Goal: Information Seeking & Learning: Learn about a topic

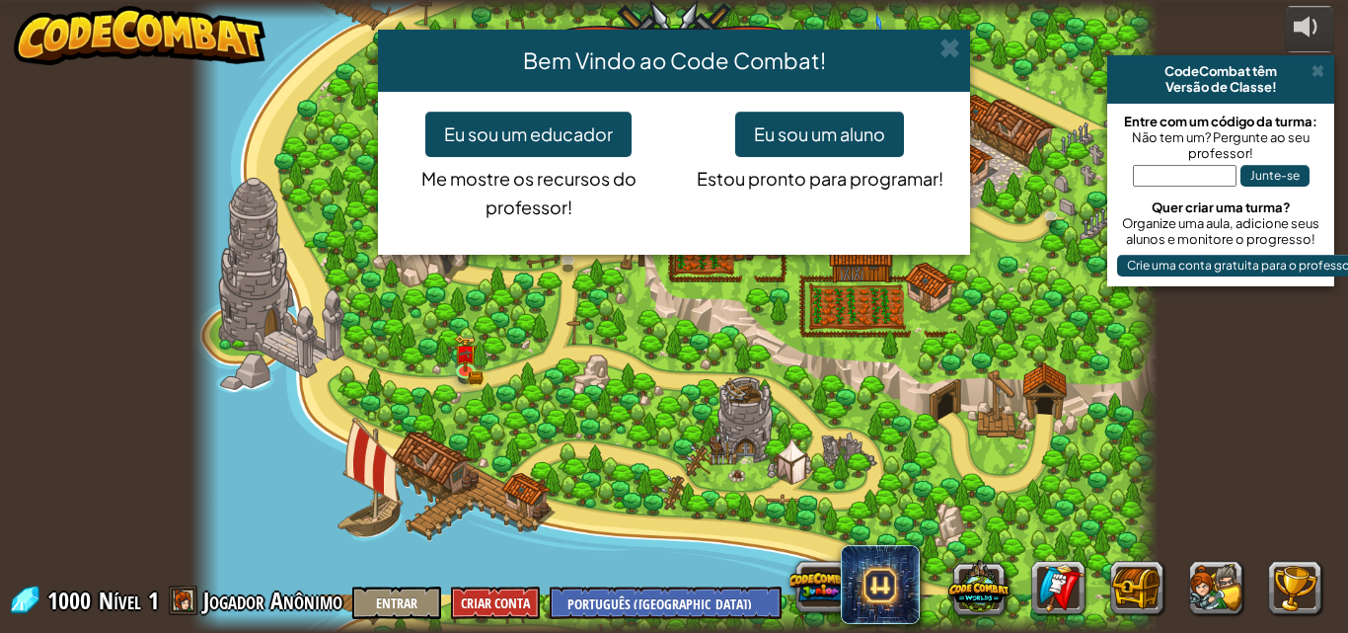
select select "pt-BR"
click at [470, 364] on div "Bem Vindo ao Code Combat! Eu sou um educador Me mostre os recursos do professor…" at bounding box center [674, 316] width 1348 height 633
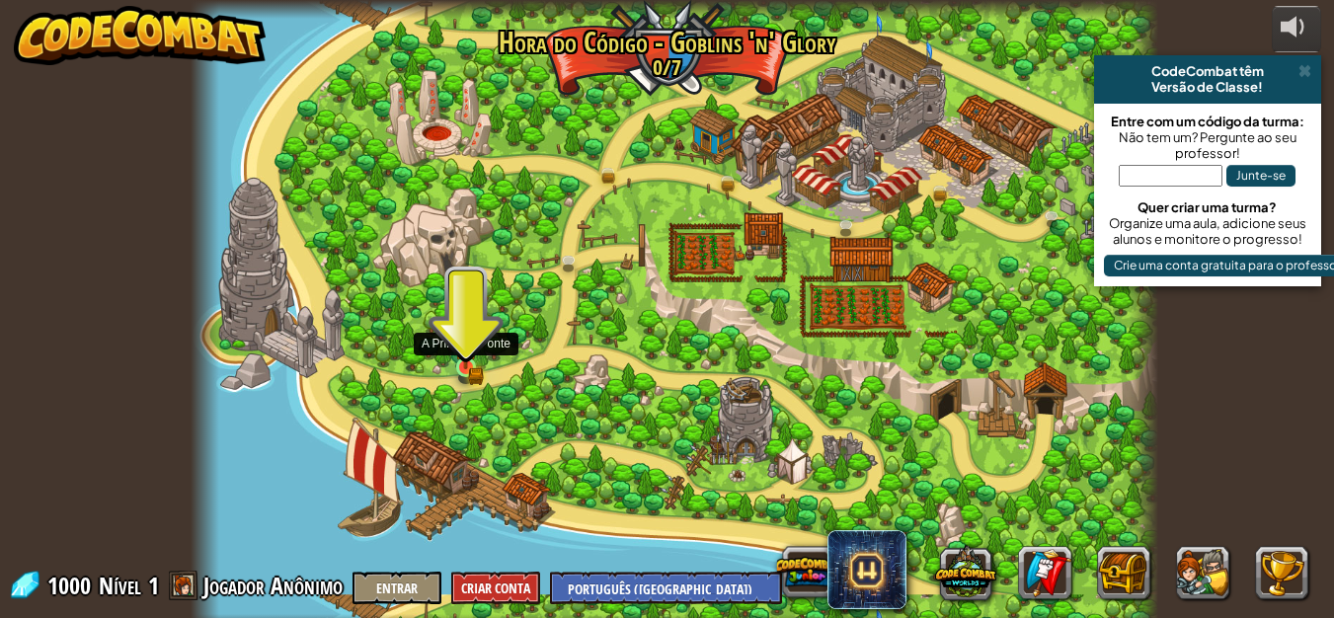
click at [462, 350] on img at bounding box center [466, 345] width 14 height 14
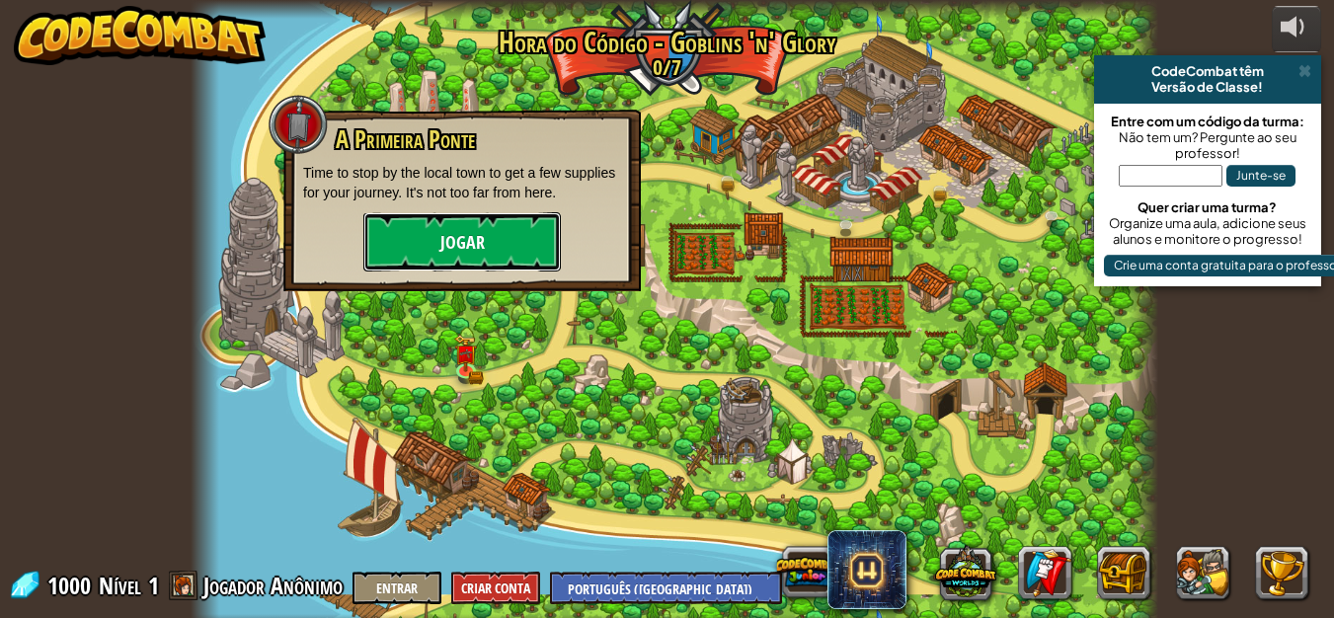
click at [364, 238] on button "Jogar" at bounding box center [461, 241] width 197 height 59
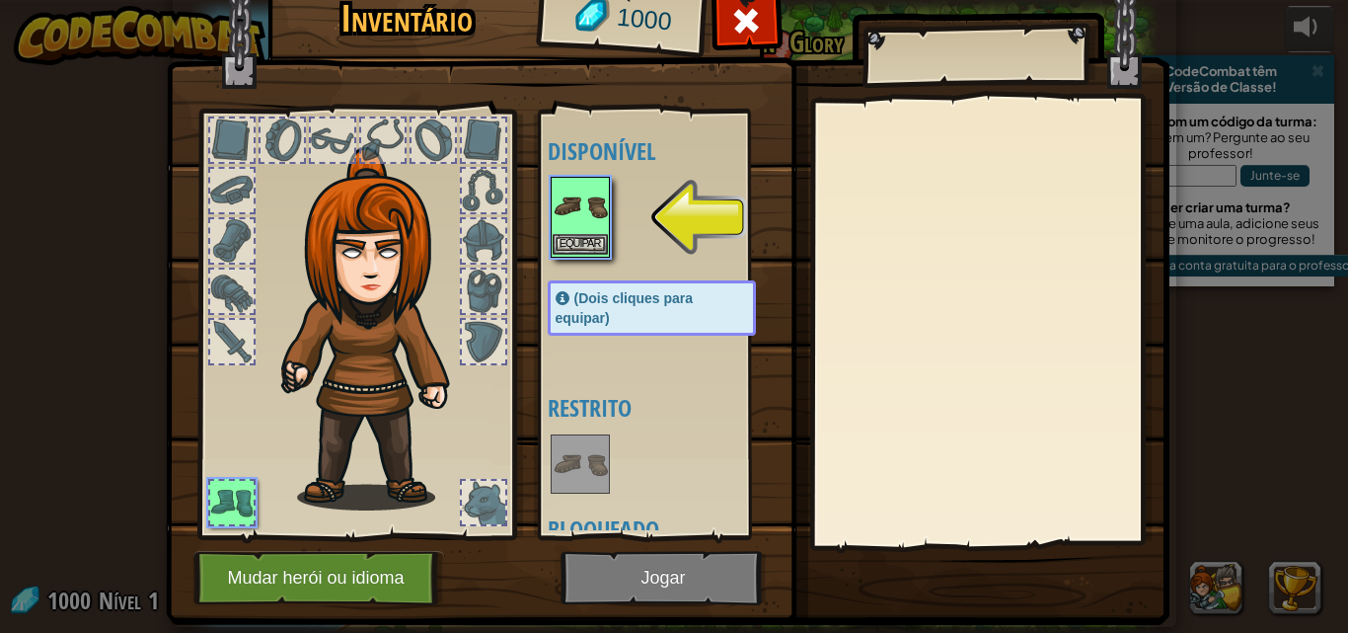
click at [598, 203] on img at bounding box center [580, 206] width 55 height 55
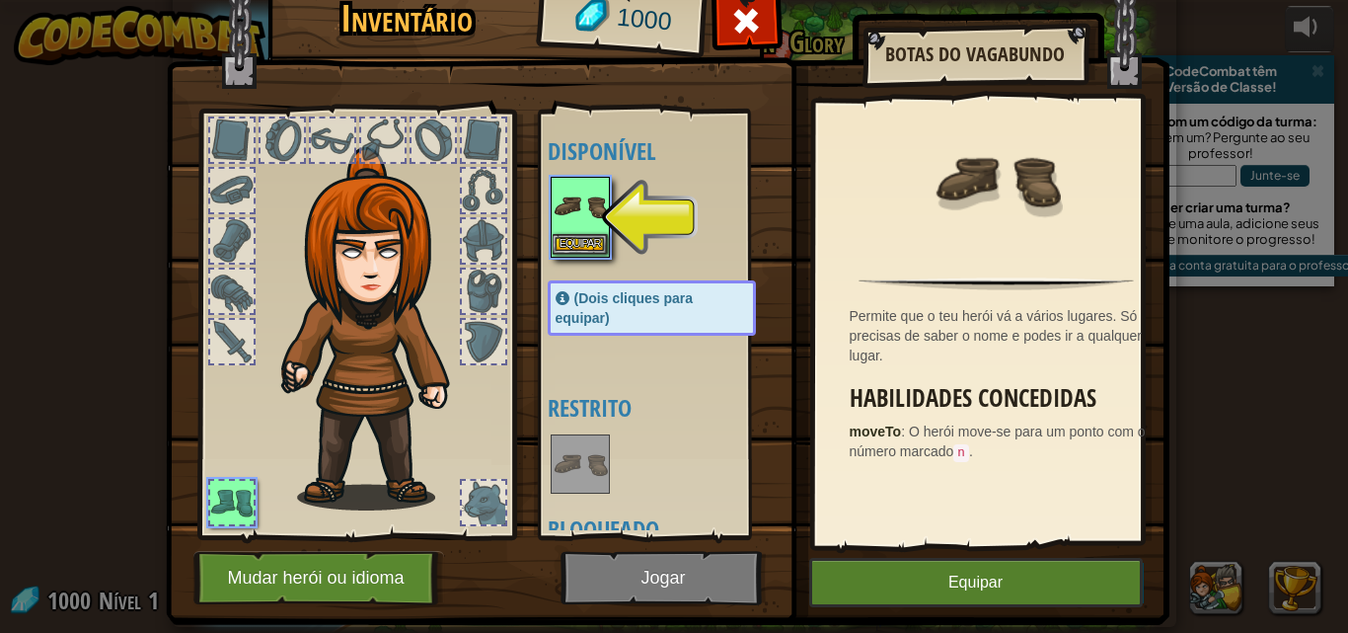
click at [569, 230] on img at bounding box center [580, 206] width 55 height 55
click at [569, 242] on button "Equipar" at bounding box center [580, 244] width 55 height 21
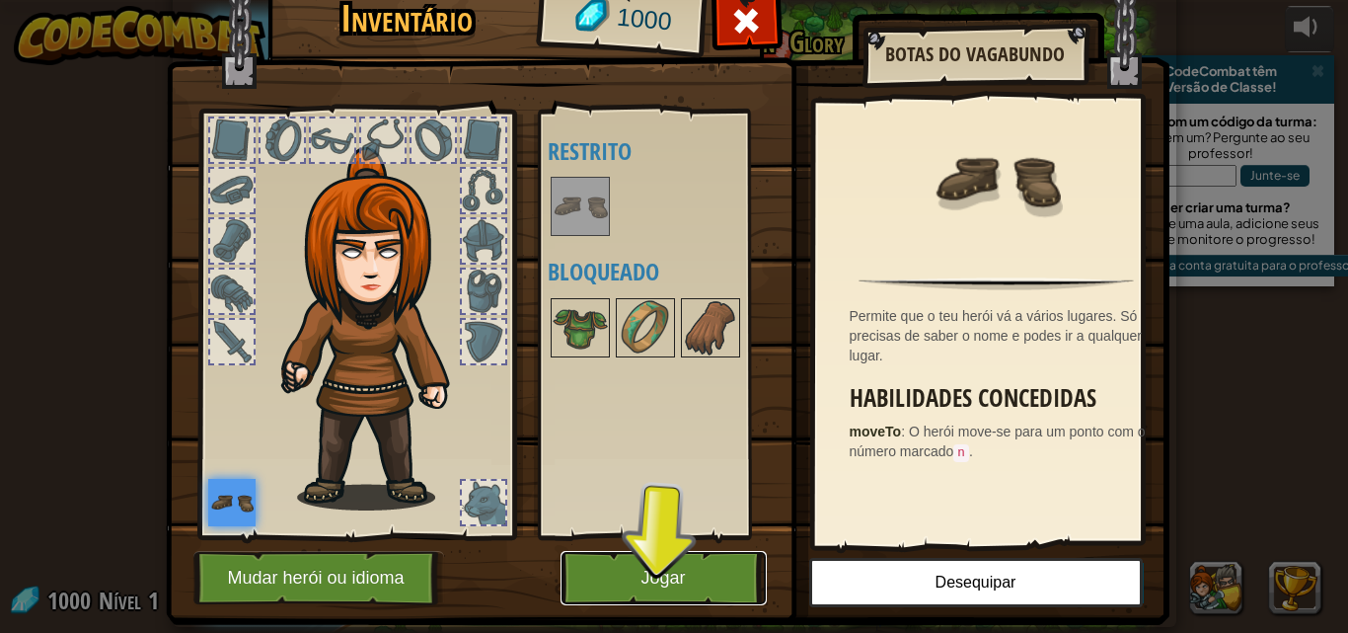
click at [576, 557] on button "Jogar" at bounding box center [664, 578] width 206 height 54
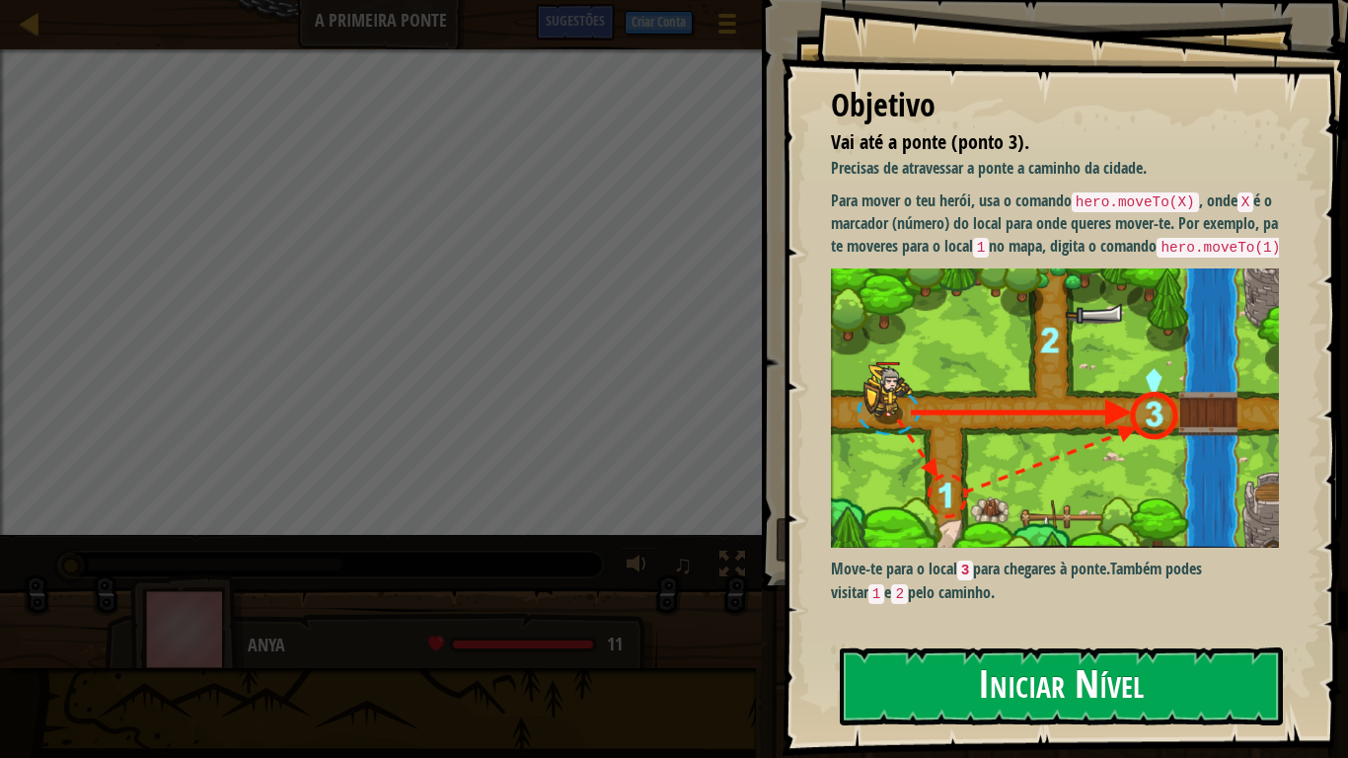
drag, startPoint x: 966, startPoint y: 683, endPoint x: 906, endPoint y: 662, distance: 63.7
click at [941, 632] on button "Iniciar Nível" at bounding box center [1061, 687] width 443 height 78
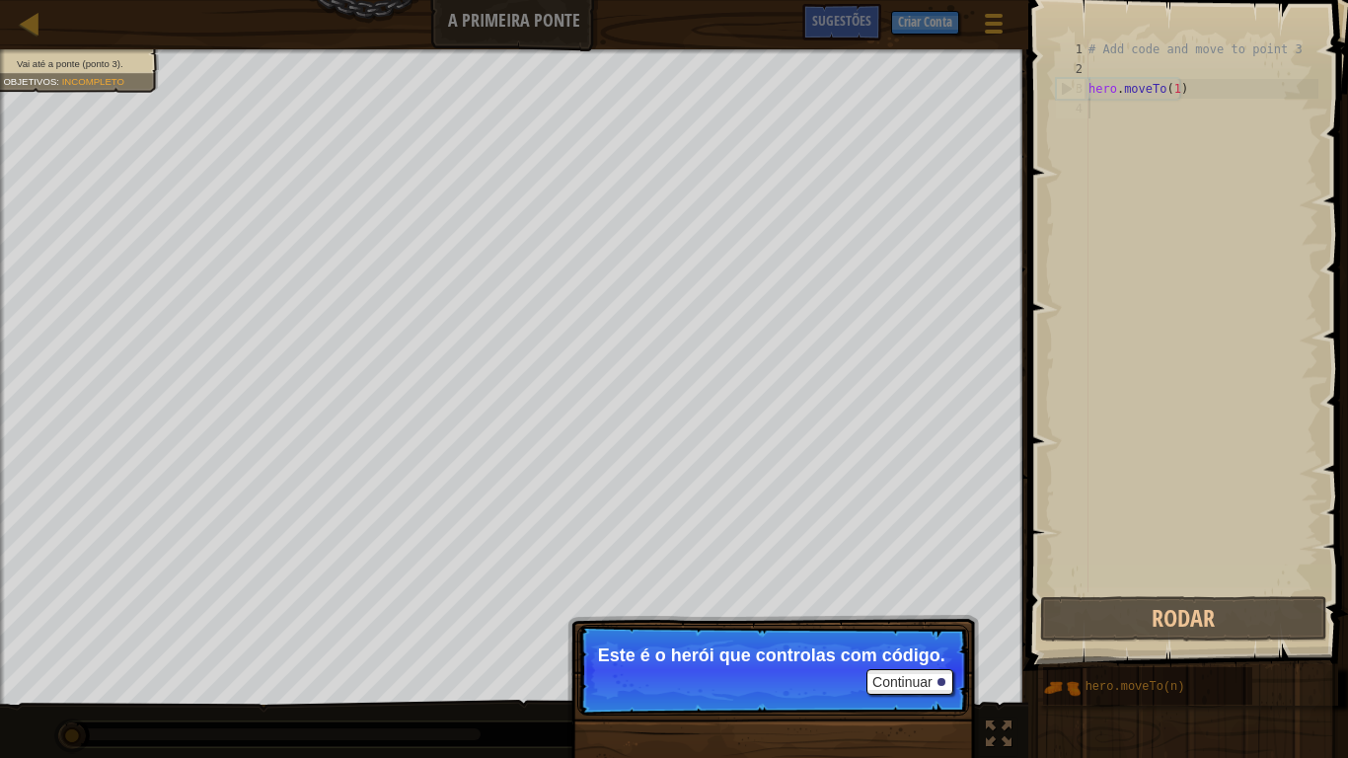
drag, startPoint x: 693, startPoint y: 719, endPoint x: 809, endPoint y: 668, distance: 126.9
click at [791, 632] on p "Continuar Este é o herói que controlas com código." at bounding box center [773, 670] width 392 height 91
click at [898, 632] on button "Continuar" at bounding box center [910, 682] width 87 height 26
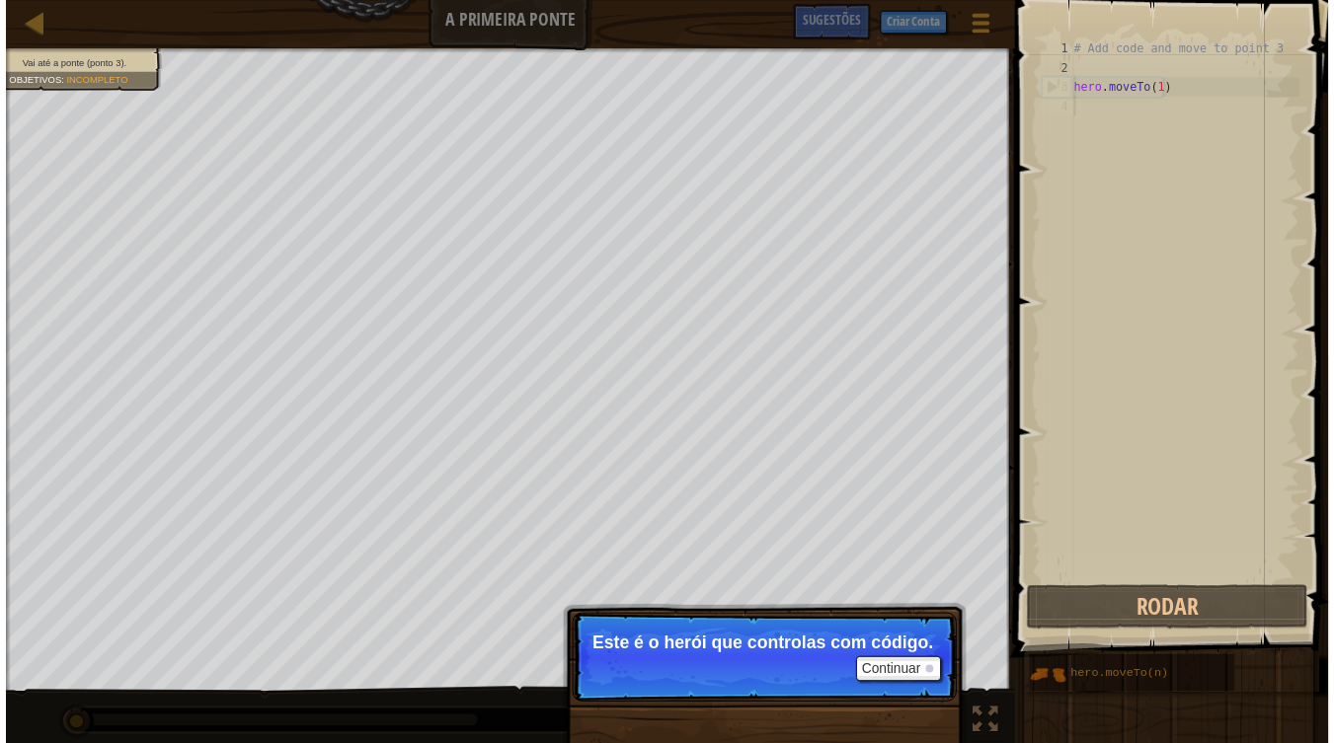
scroll to position [9, 0]
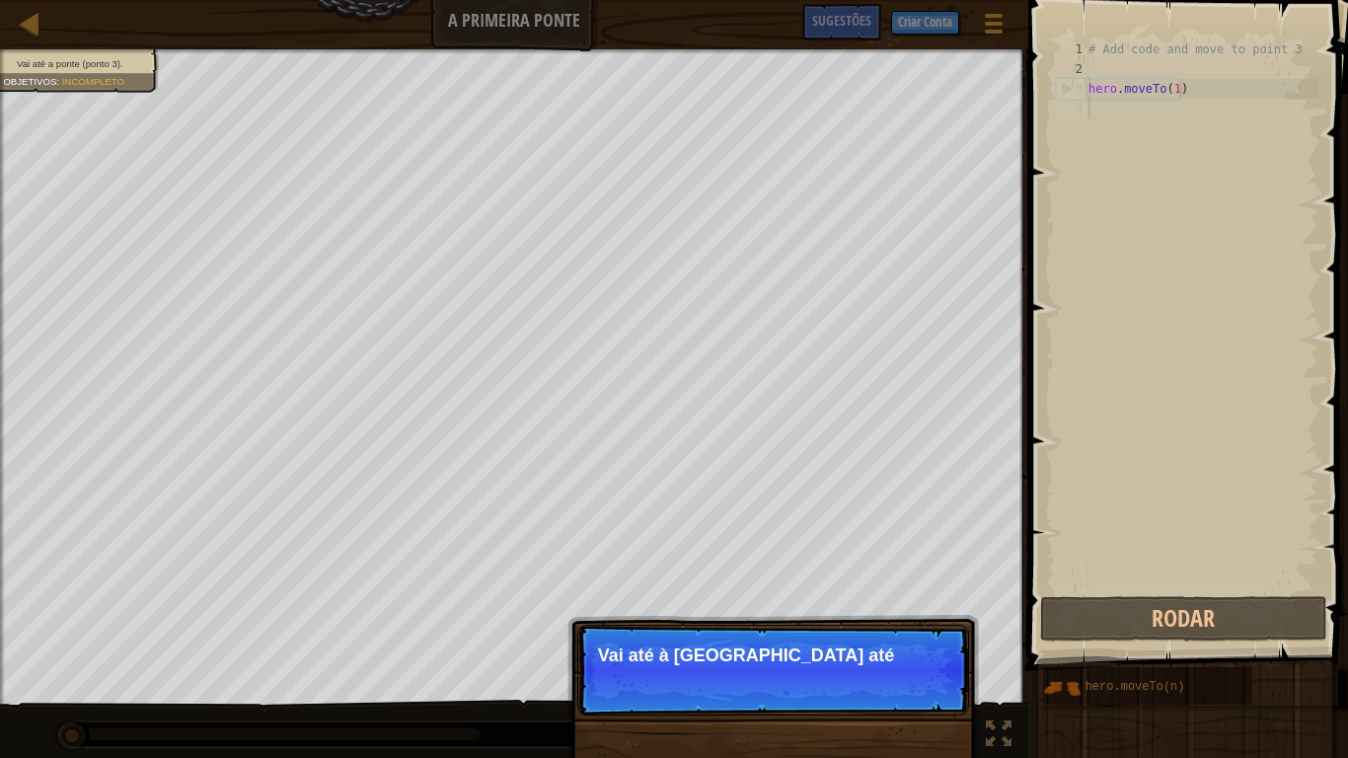
click at [742, 632] on p "Continuar Vai até à [GEOGRAPHIC_DATA] até" at bounding box center [773, 670] width 392 height 91
click at [720, 632] on p "Continuar Vai até à [GEOGRAPHIC_DATA] até ao po" at bounding box center [773, 670] width 392 height 91
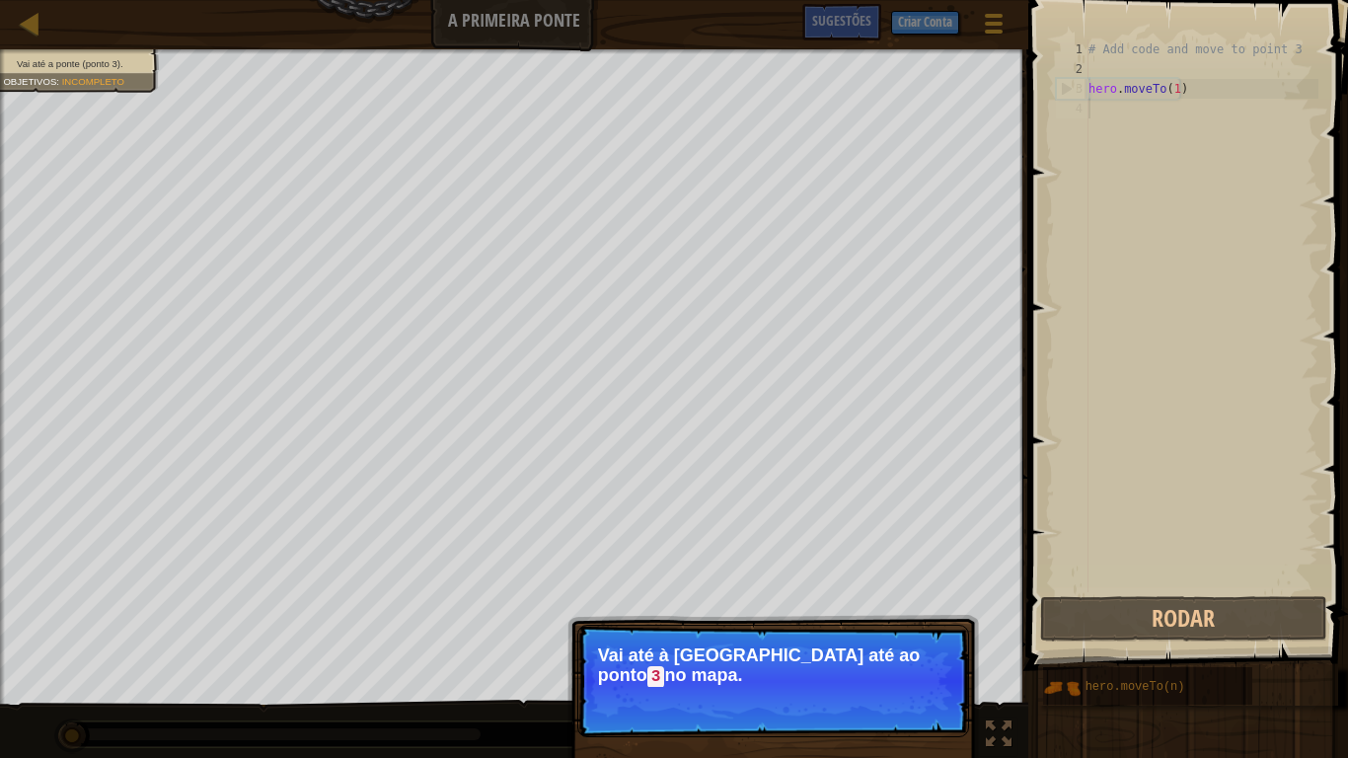
drag, startPoint x: 720, startPoint y: 639, endPoint x: 774, endPoint y: 617, distance: 58.5
click at [771, 617] on div "Continuar Vai até à ponte indo até ao ponto 3 no mapa." at bounding box center [774, 761] width 412 height 292
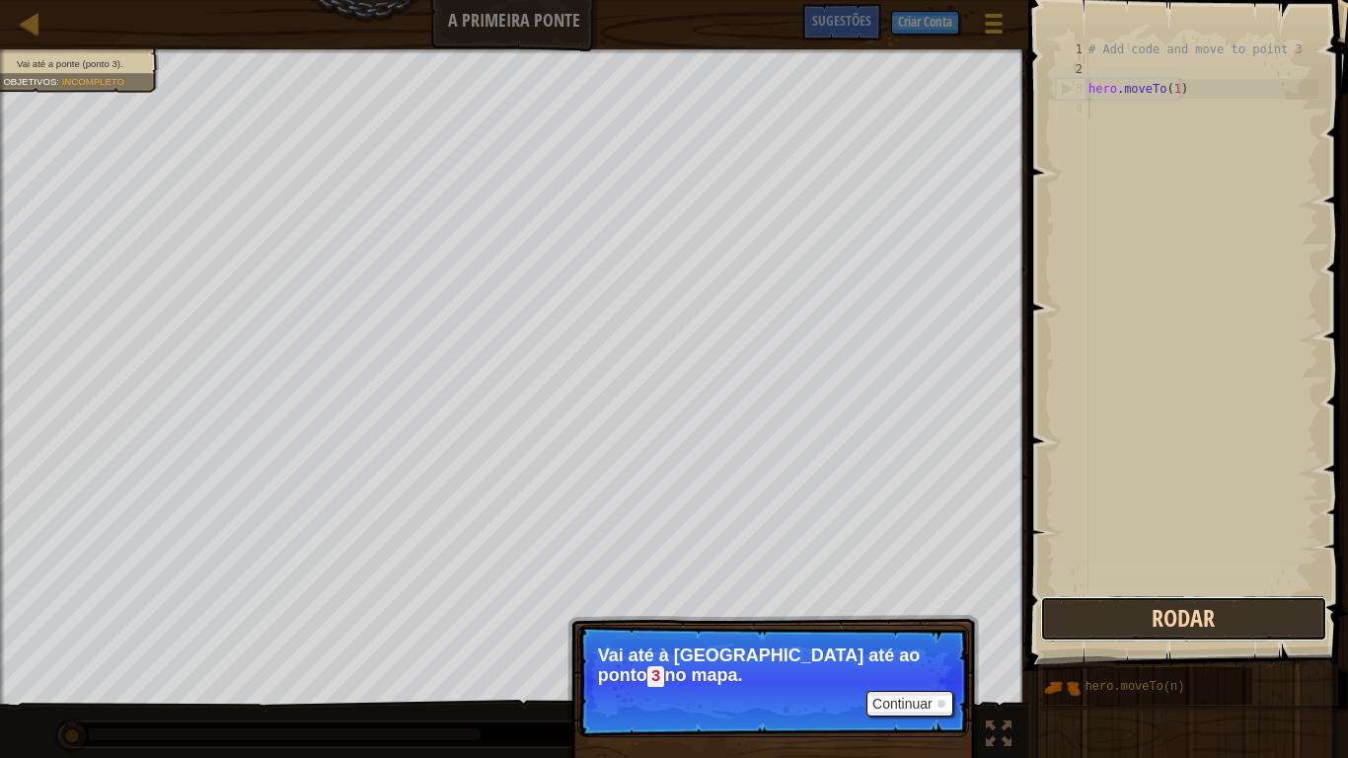
click at [1214, 616] on button "Rodar" at bounding box center [1183, 618] width 287 height 45
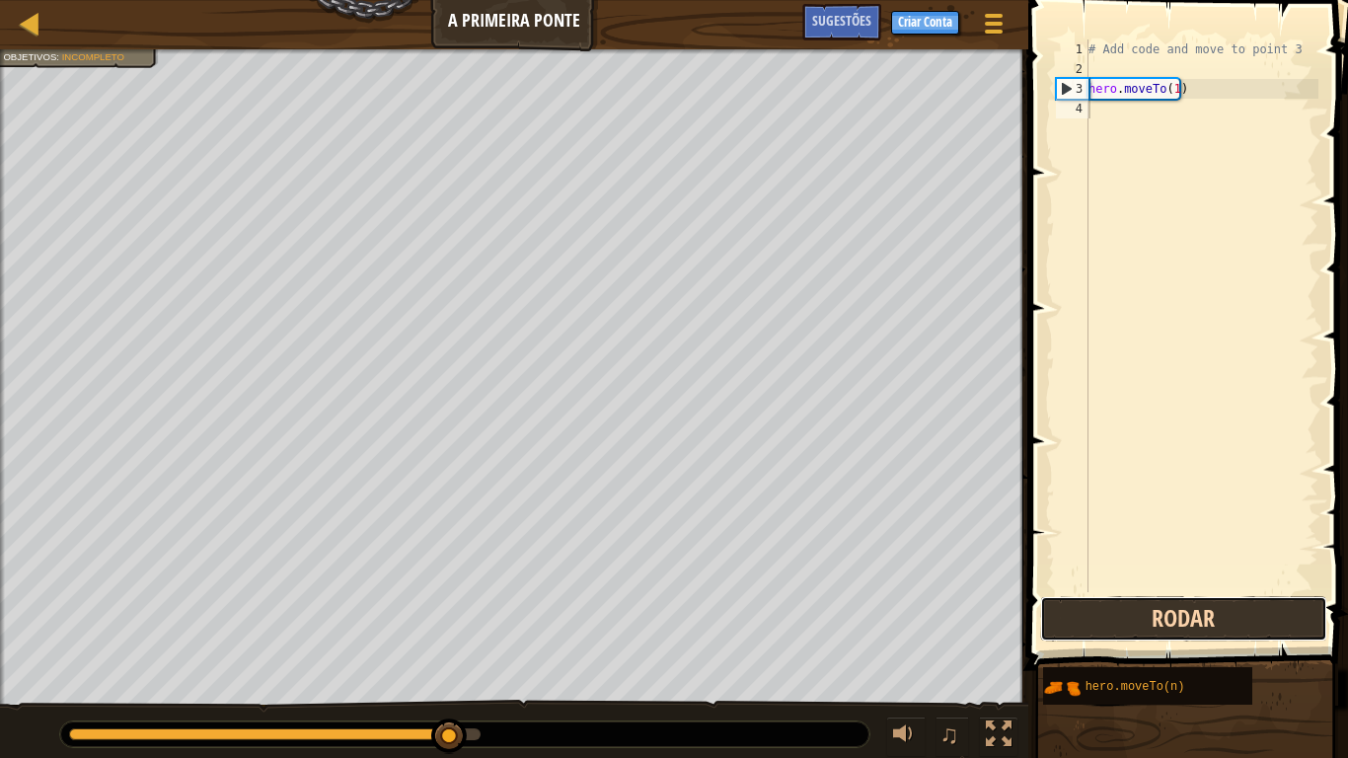
drag, startPoint x: 1157, startPoint y: 632, endPoint x: 1158, endPoint y: 618, distance: 13.9
click at [1159, 632] on button "Rodar" at bounding box center [1183, 618] width 287 height 45
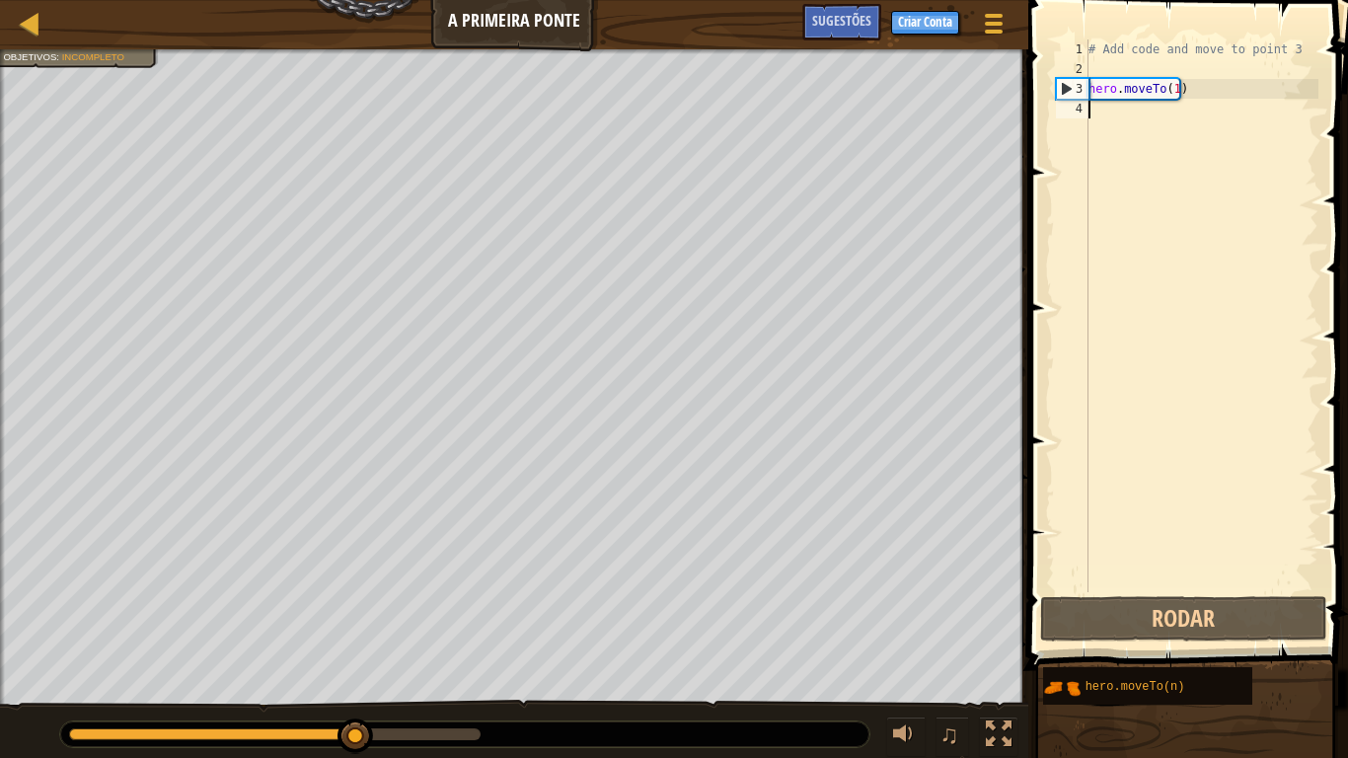
click at [464, 632] on div "Vai até a ponte (ponto 3). Objetivos : Incompleto ♫ Anya 11 x: 10 y: 6 No targe…" at bounding box center [674, 404] width 1348 height 710
click at [415, 632] on div at bounding box center [275, 735] width 412 height 12
drag, startPoint x: 418, startPoint y: 722, endPoint x: 161, endPoint y: 725, distance: 256.7
click at [161, 632] on div at bounding box center [159, 737] width 36 height 36
drag, startPoint x: 215, startPoint y: 727, endPoint x: 255, endPoint y: 746, distance: 44.1
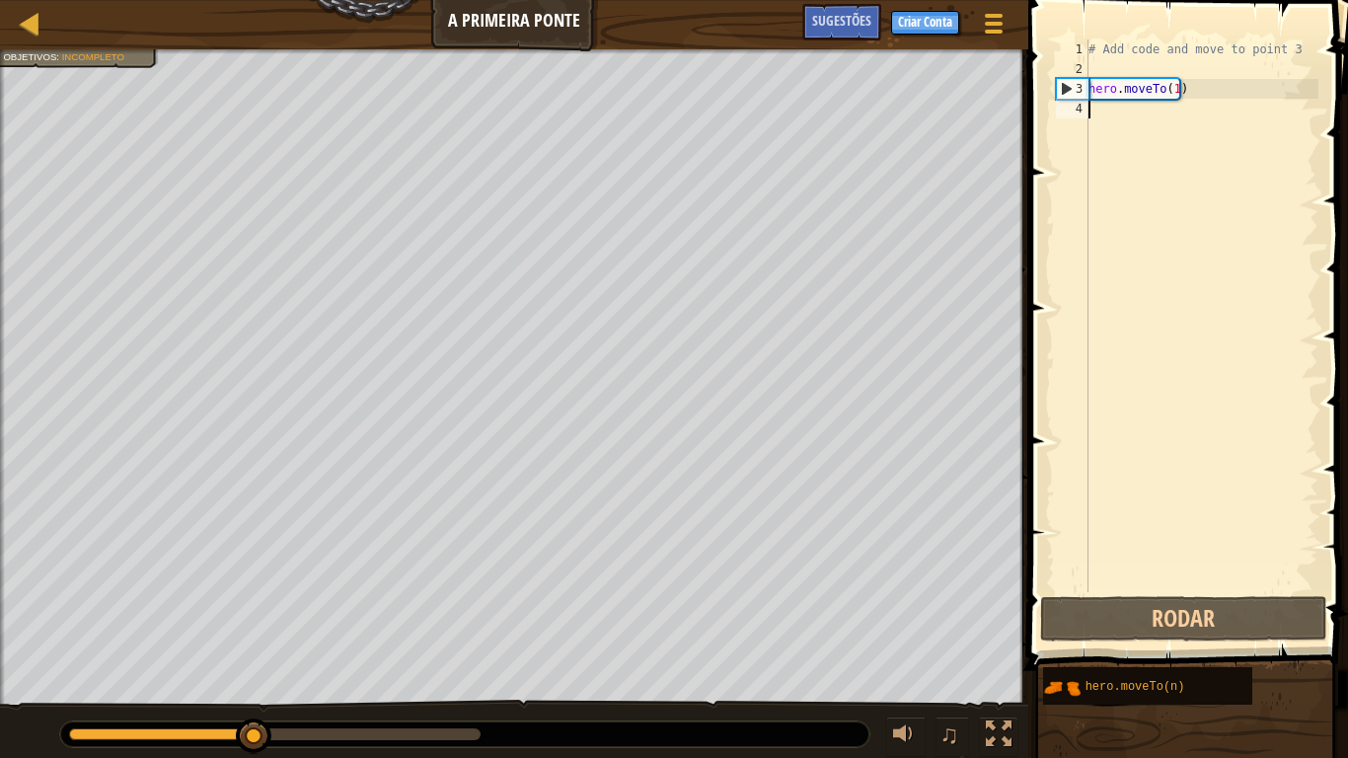
click at [255, 632] on div at bounding box center [254, 737] width 36 height 36
click at [276, 632] on div "Vai até a ponte (ponto 3). Objetivos : Incompleto ♫ Anya 11 x: 10 y: 6 No targe…" at bounding box center [674, 404] width 1348 height 710
click at [29, 36] on div at bounding box center [30, 23] width 25 height 25
select select "pt-BR"
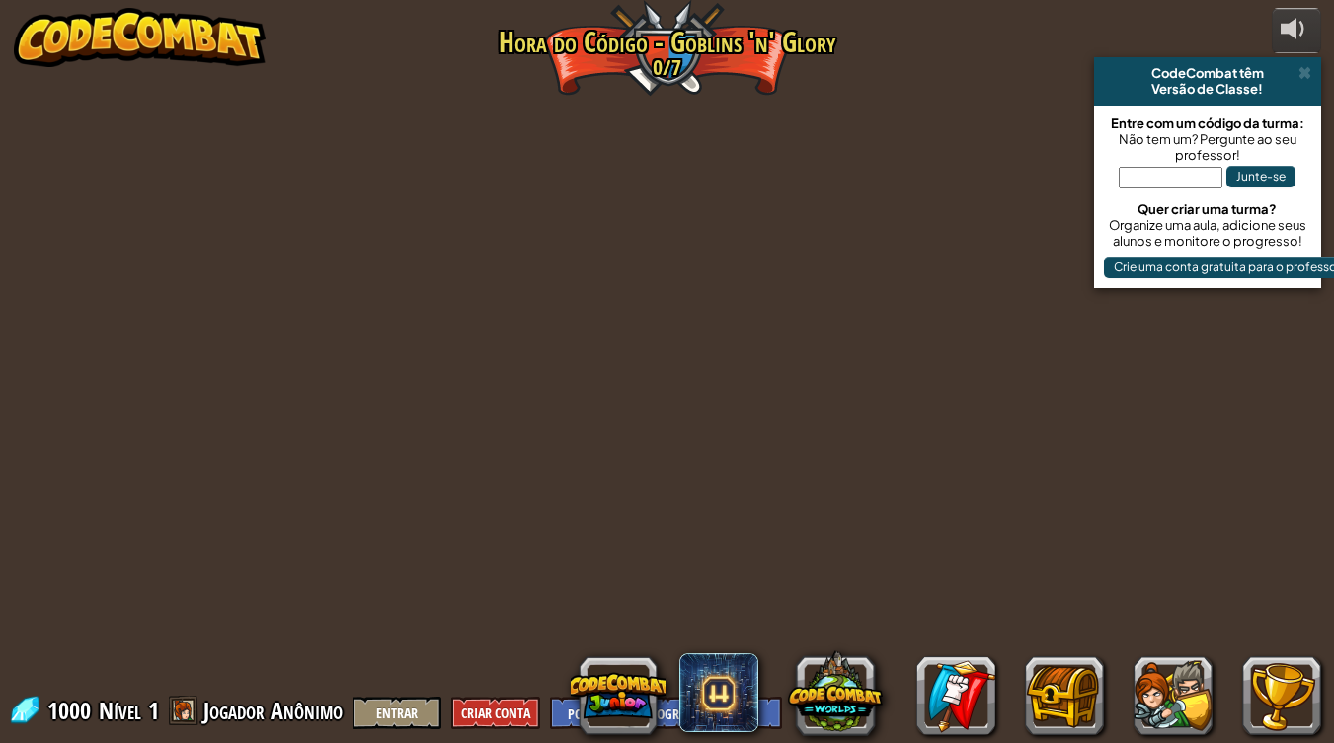
select select "pt-BR"
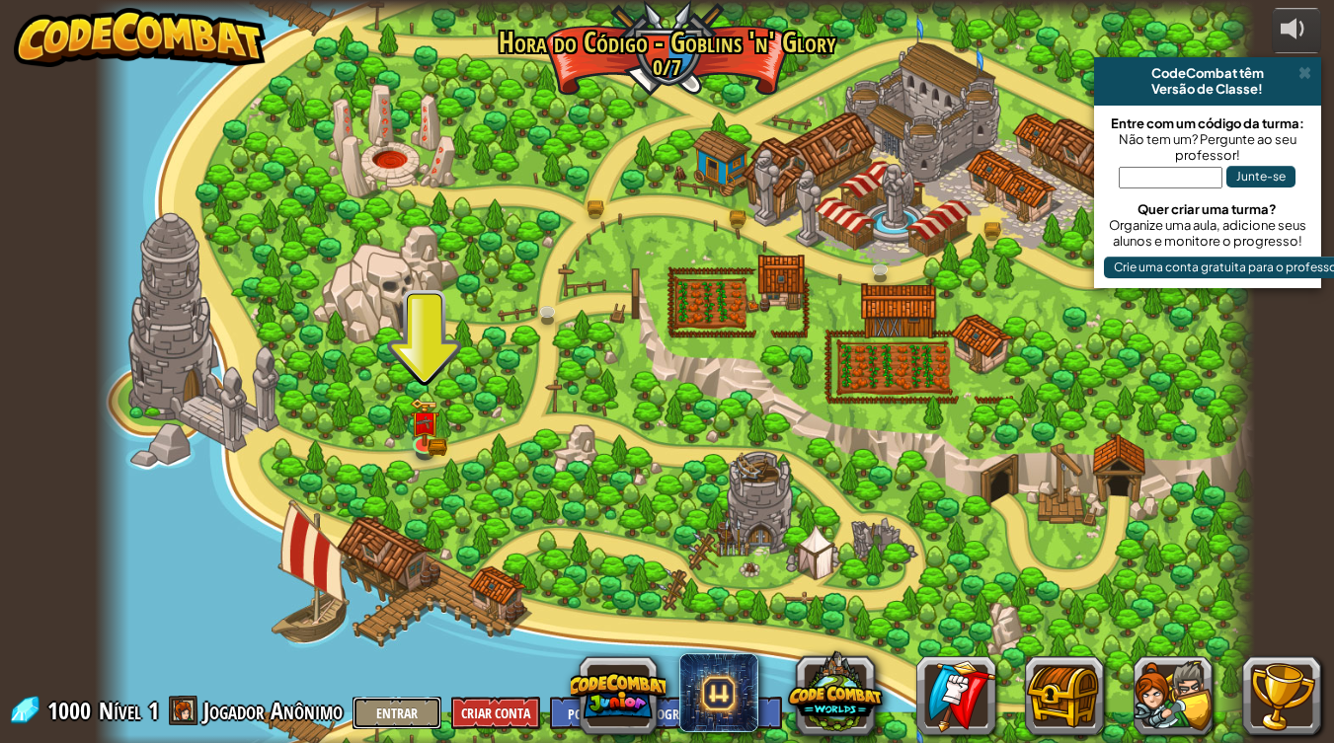
click at [410, 632] on button "Entrar" at bounding box center [396, 713] width 89 height 33
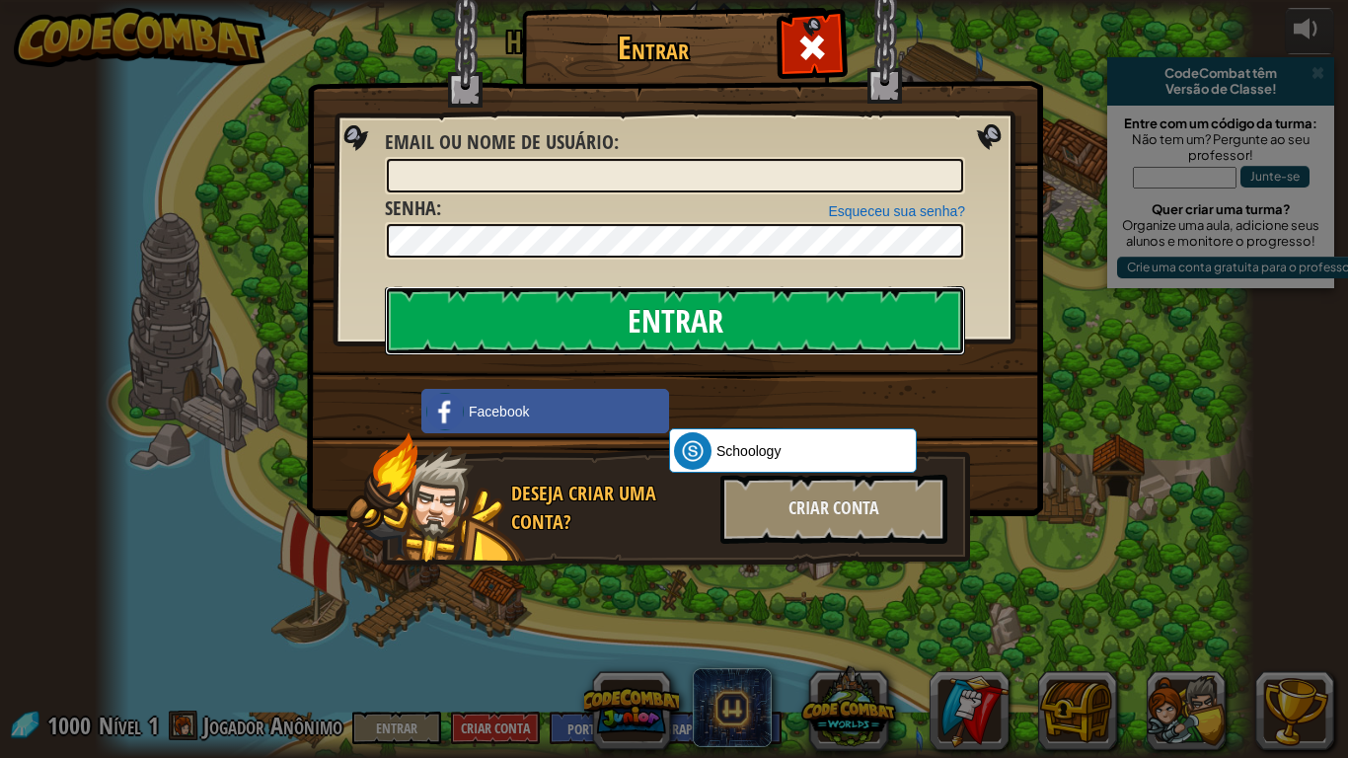
click at [619, 323] on input "Entrar" at bounding box center [675, 320] width 580 height 69
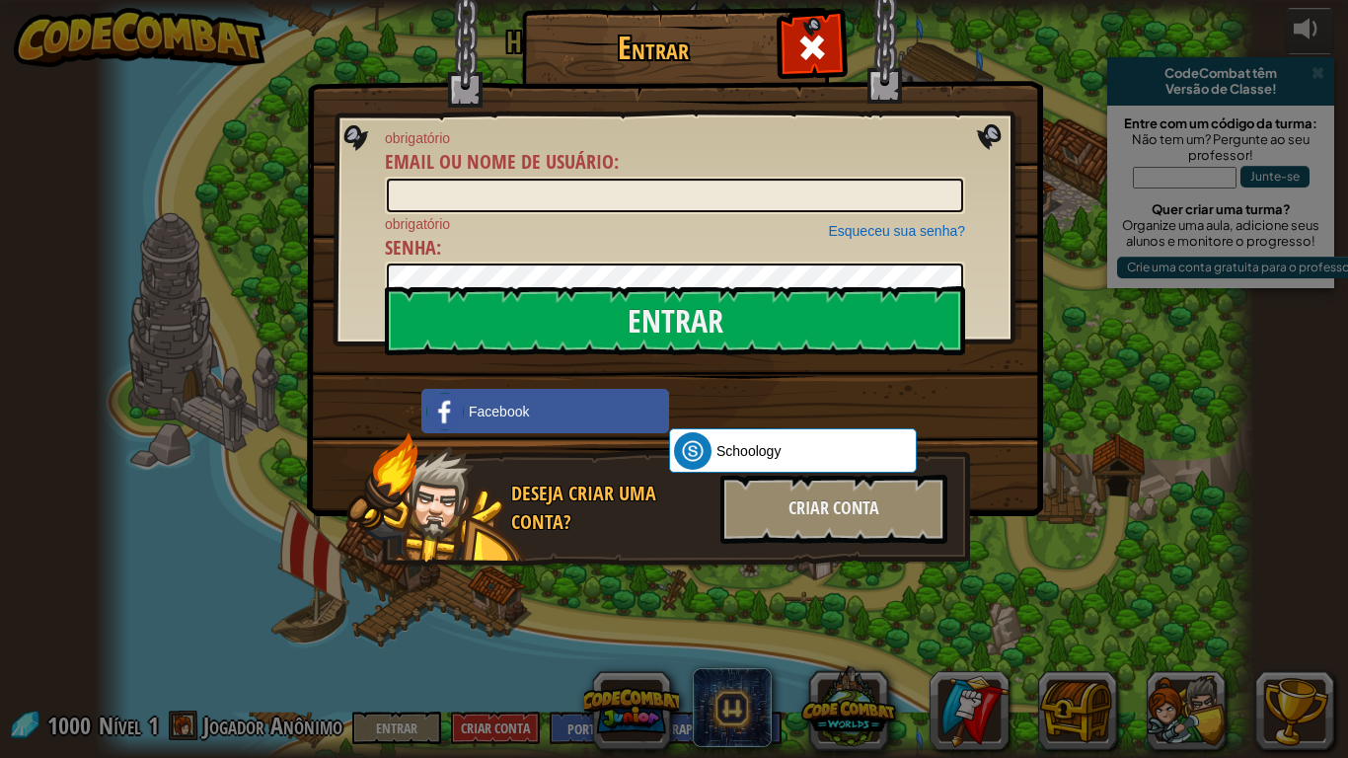
click at [677, 56] on h1 "Entrar" at bounding box center [653, 48] width 252 height 35
